Goal: Task Accomplishment & Management: Manage account settings

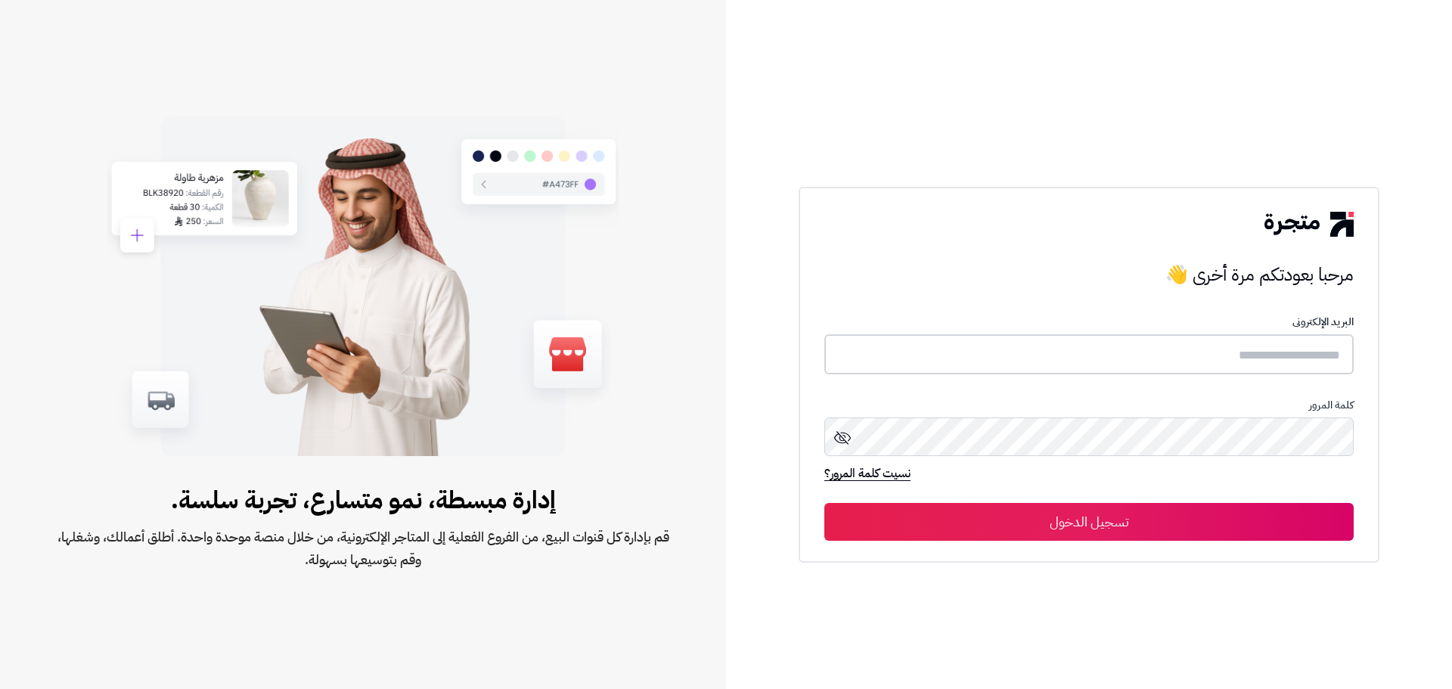
click at [1154, 348] on input "text" at bounding box center [1090, 354] width 530 height 40
type input "**********"
click at [825, 503] on button "تسجيل الدخول" at bounding box center [1090, 522] width 530 height 38
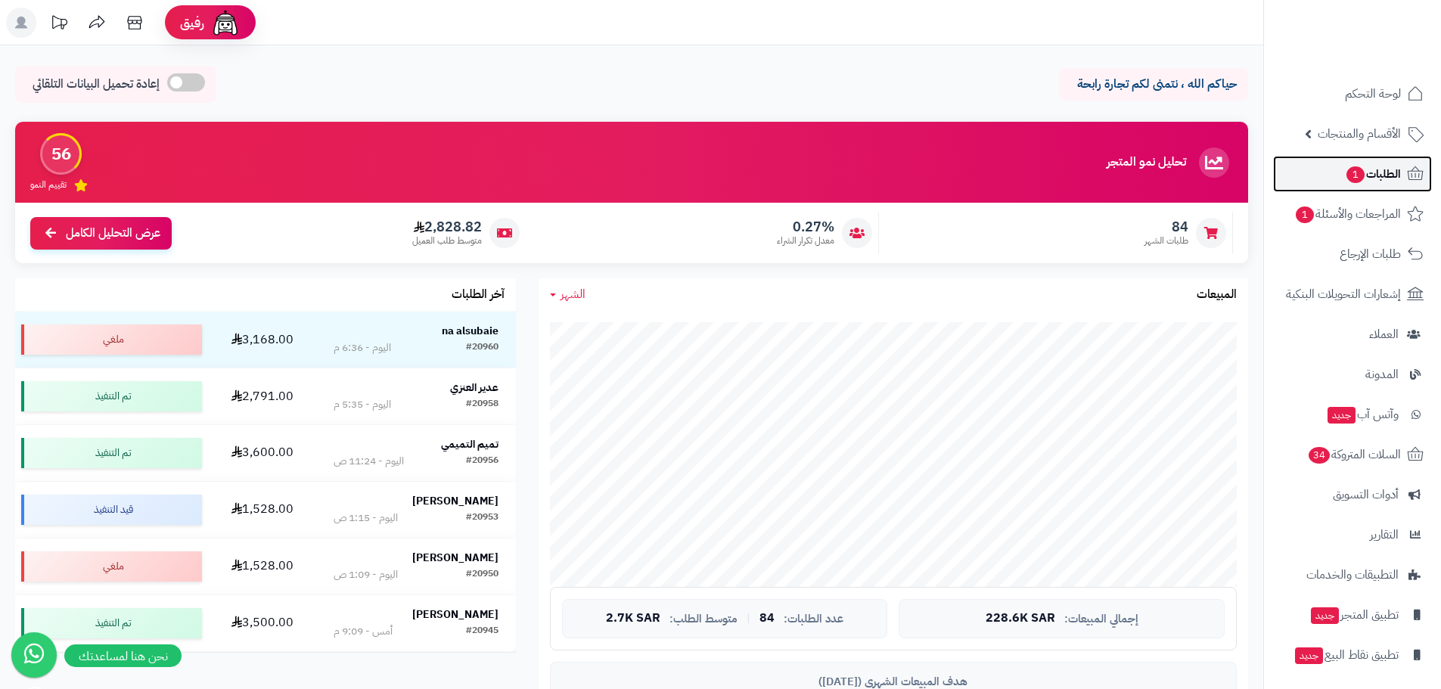
click at [1363, 185] on link "الطلبات 1" at bounding box center [1352, 174] width 159 height 36
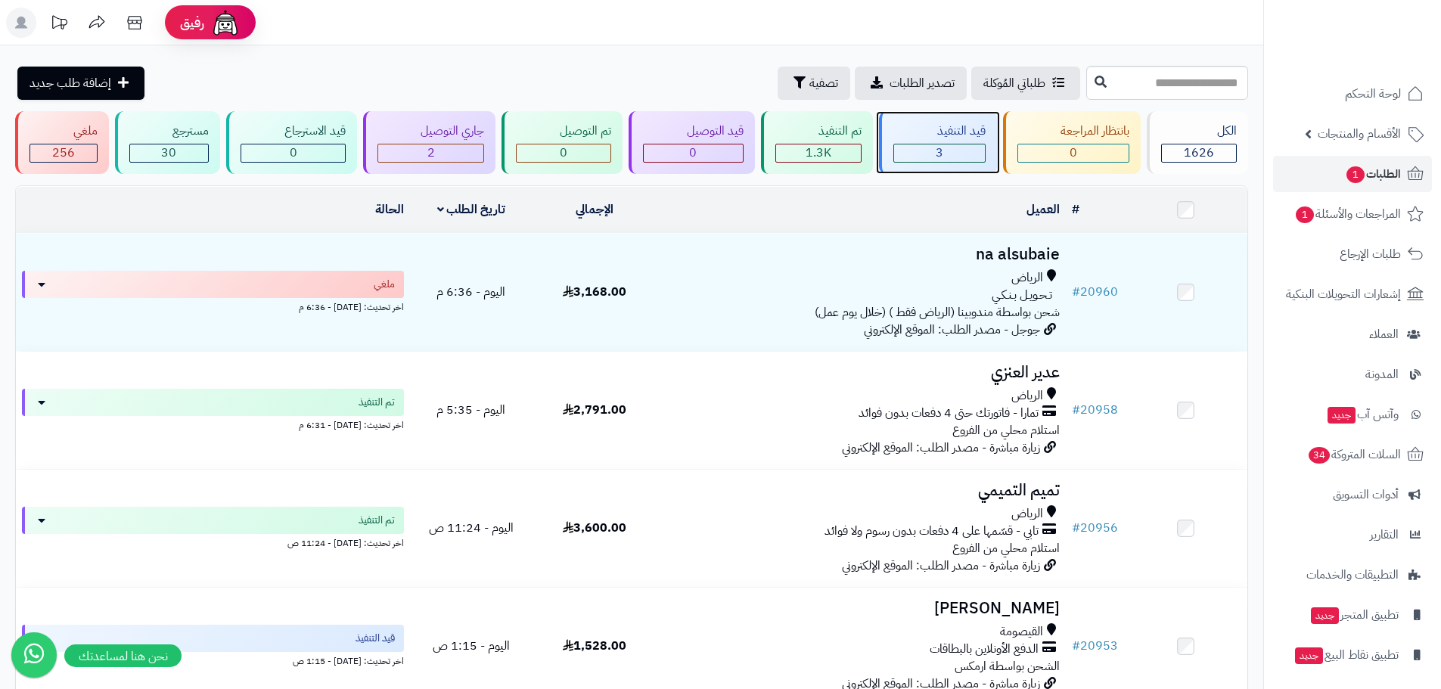
click at [968, 154] on div "3" at bounding box center [939, 152] width 91 height 17
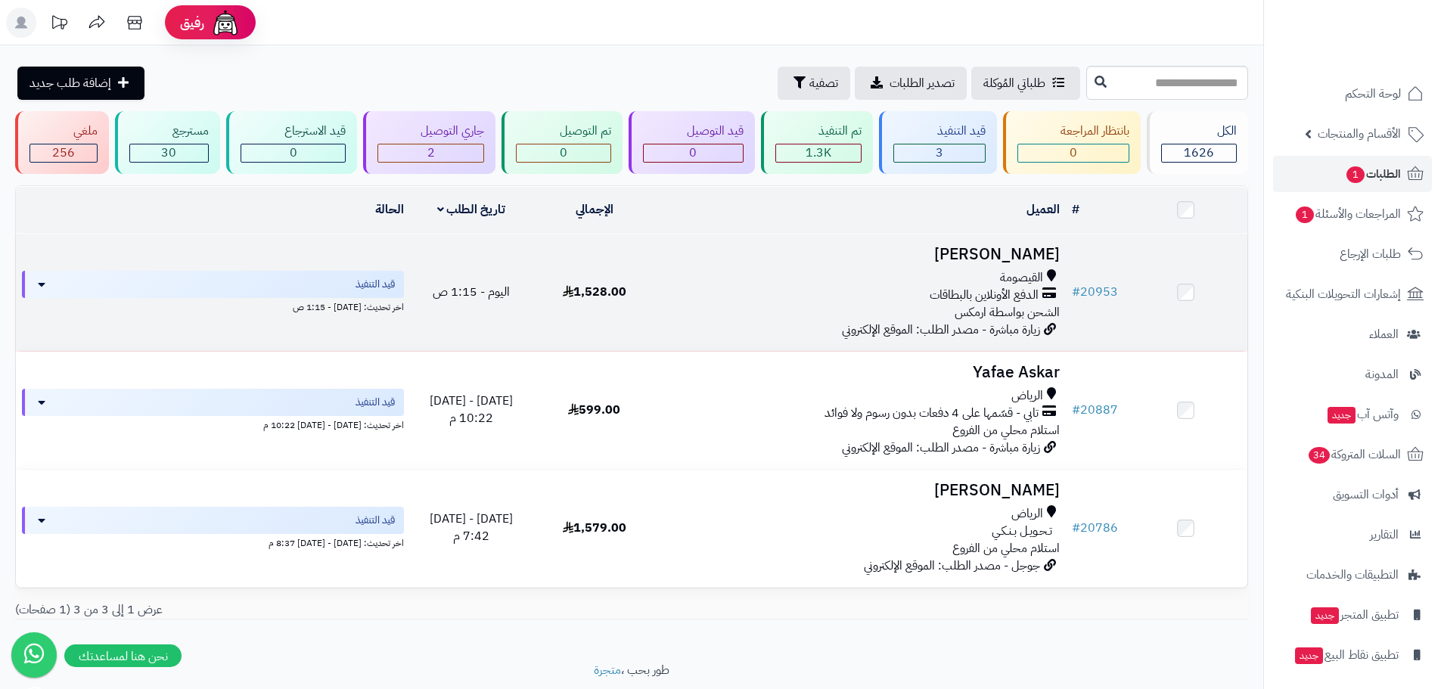
click at [1032, 254] on h3 "[PERSON_NAME]" at bounding box center [861, 254] width 398 height 17
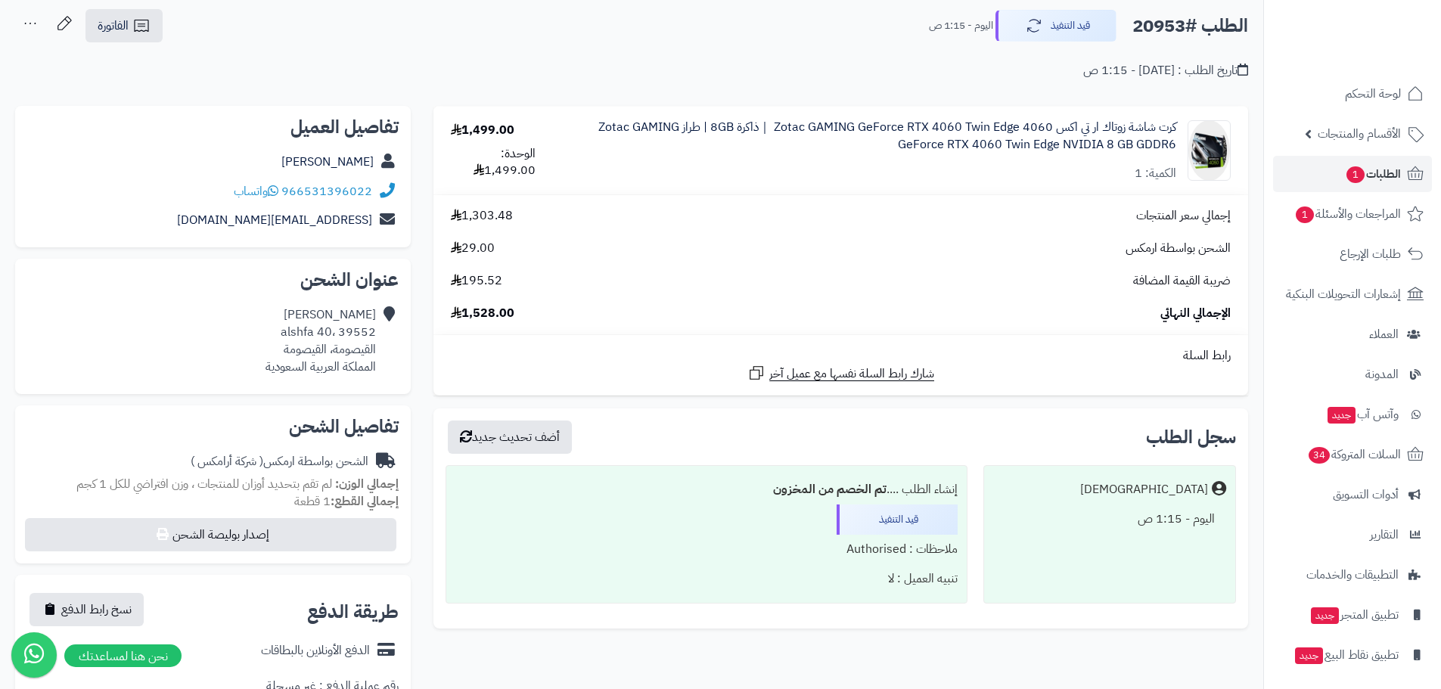
scroll to position [303, 0]
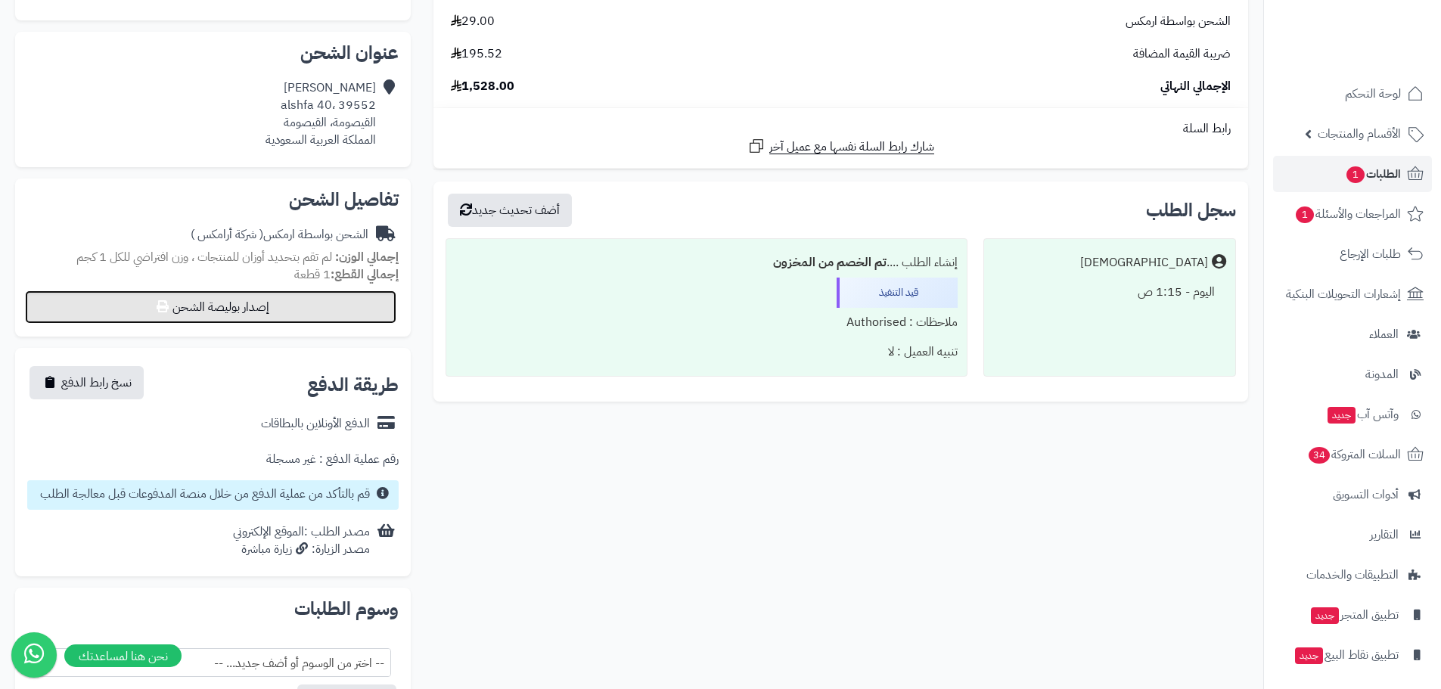
click at [350, 303] on button "إصدار بوليصة الشحن" at bounding box center [210, 306] width 371 height 33
select select "******"
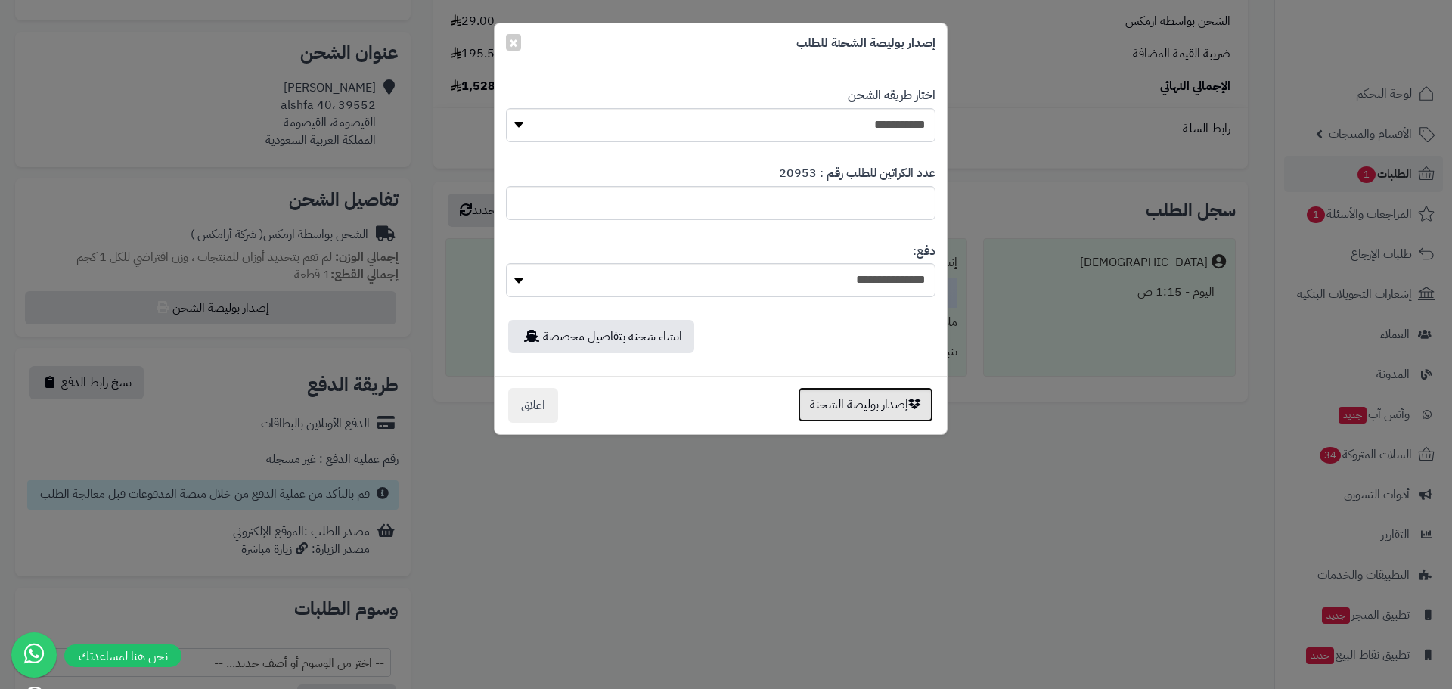
click at [851, 408] on button "إصدار بوليصة الشحنة" at bounding box center [865, 404] width 135 height 35
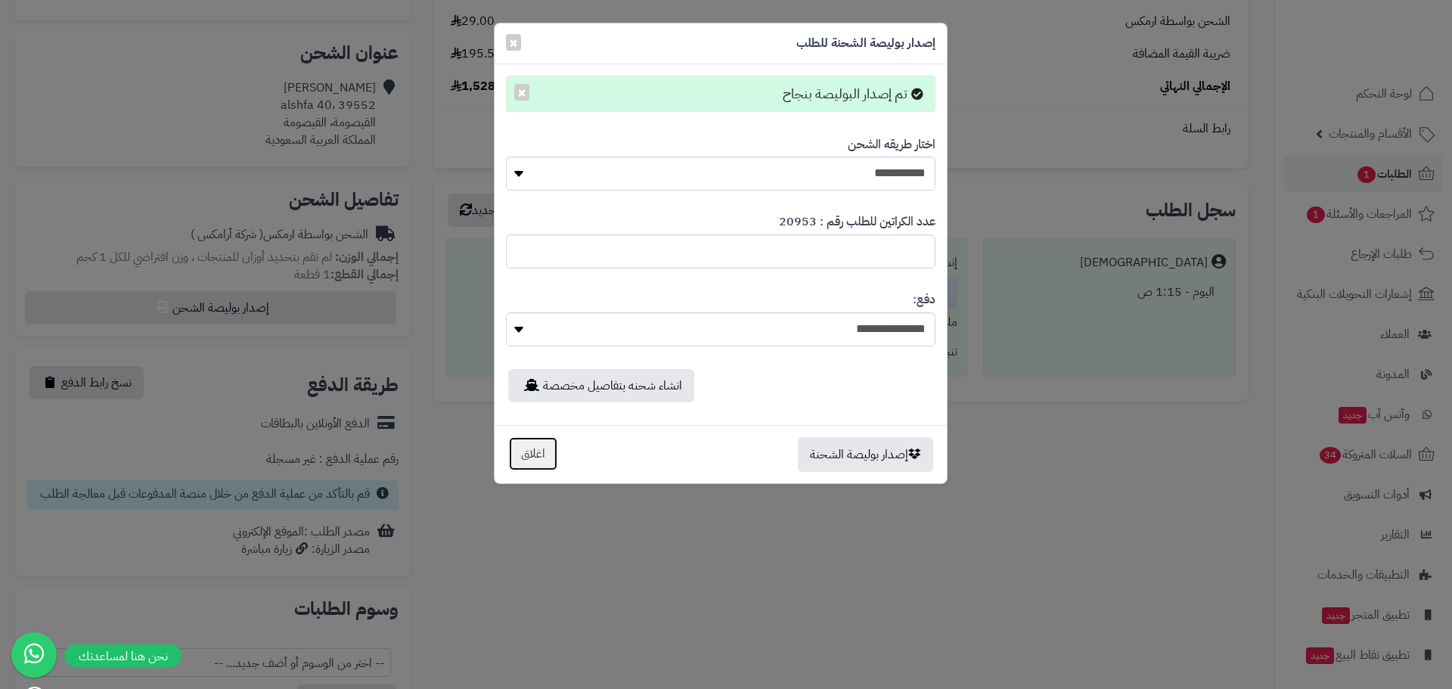
click at [525, 448] on button "اغلاق" at bounding box center [533, 453] width 50 height 35
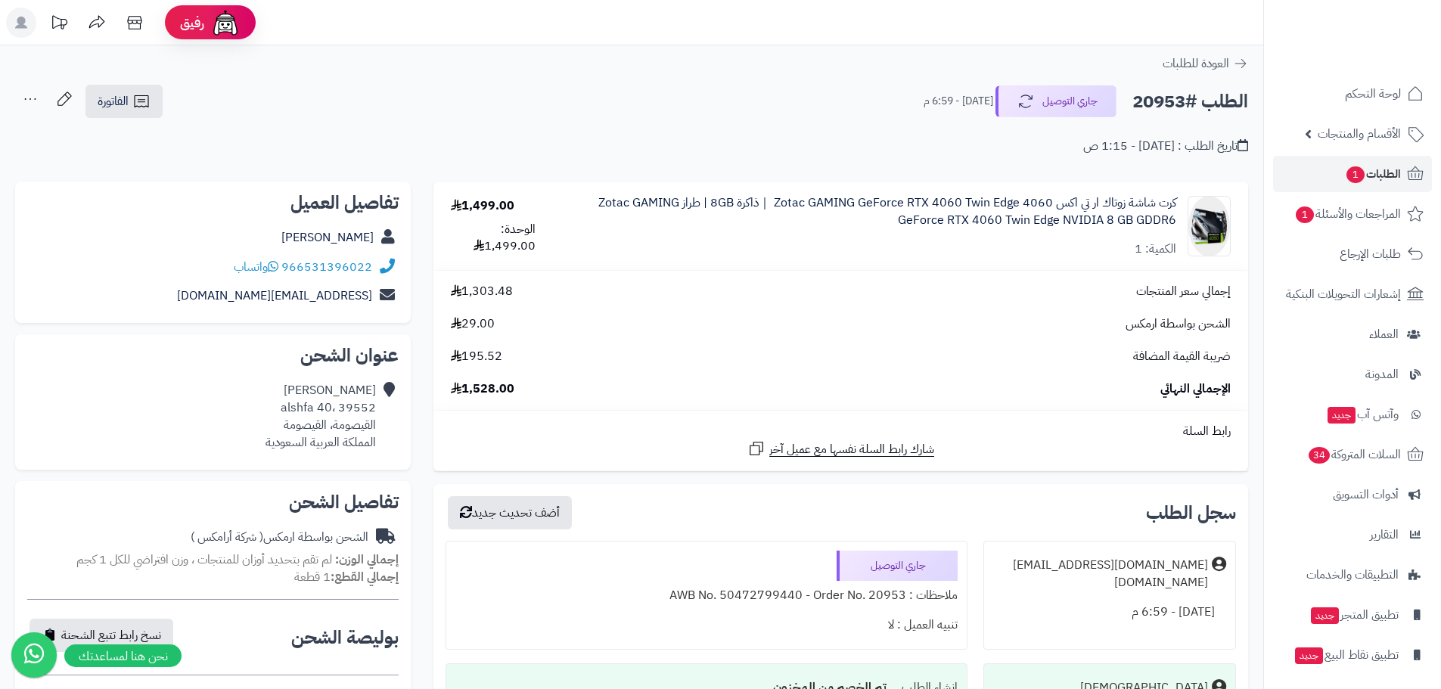
scroll to position [303, 0]
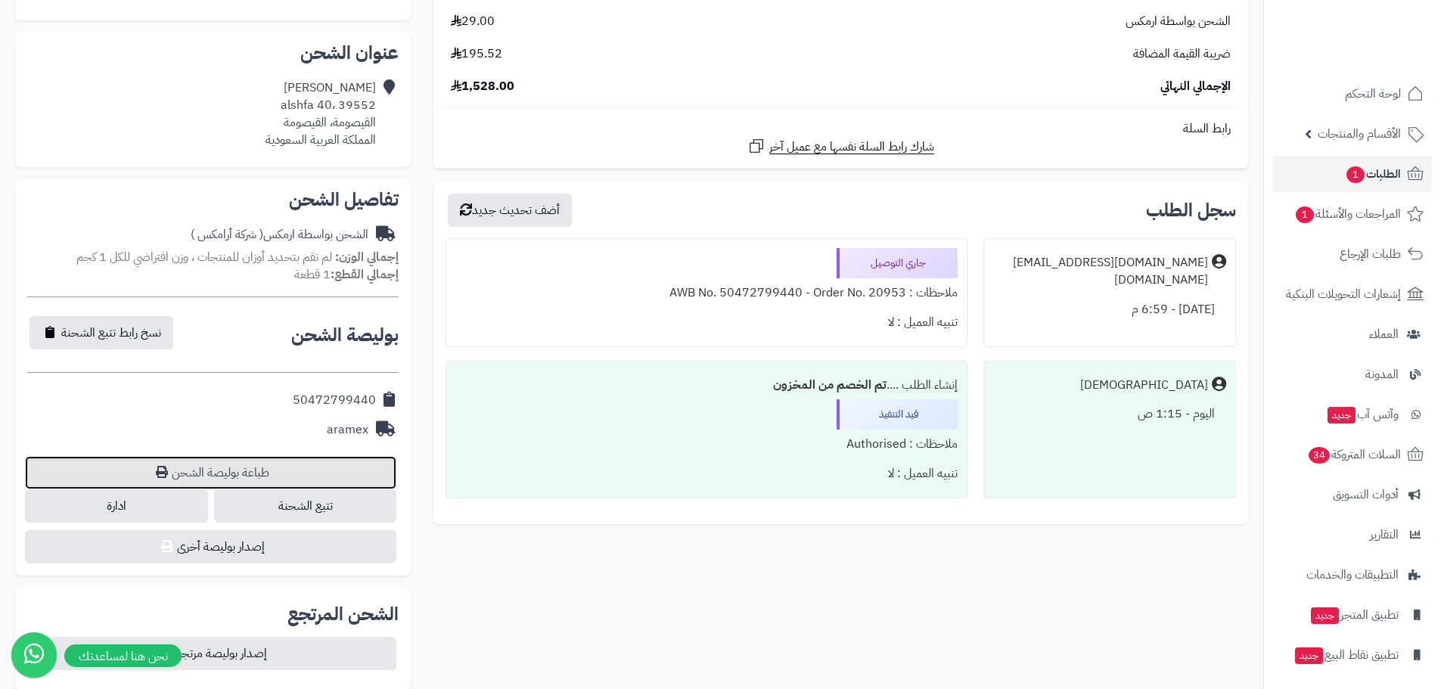
click at [336, 471] on link "طباعة بوليصة الشحن" at bounding box center [210, 472] width 371 height 33
